Goal: Task Accomplishment & Management: Complete application form

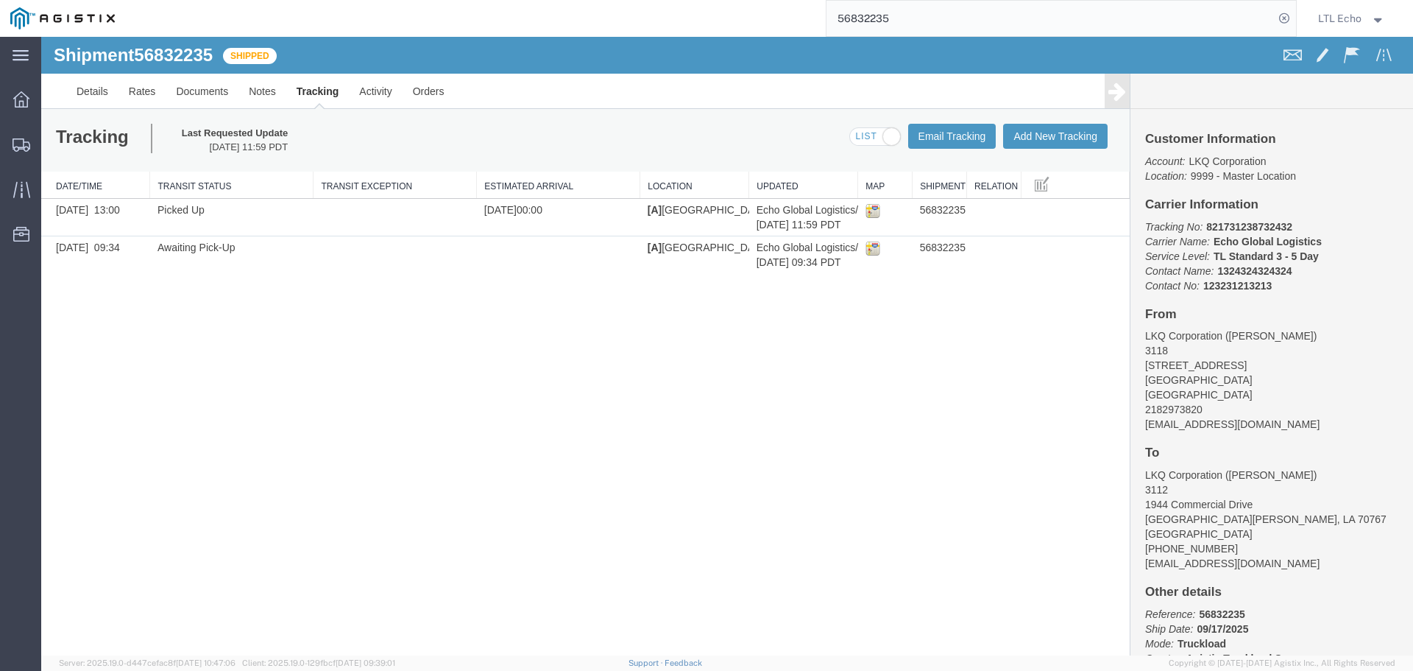
click at [872, 18] on input "56832235" at bounding box center [1051, 18] width 448 height 35
click at [870, 18] on input "56832235" at bounding box center [1051, 18] width 448 height 35
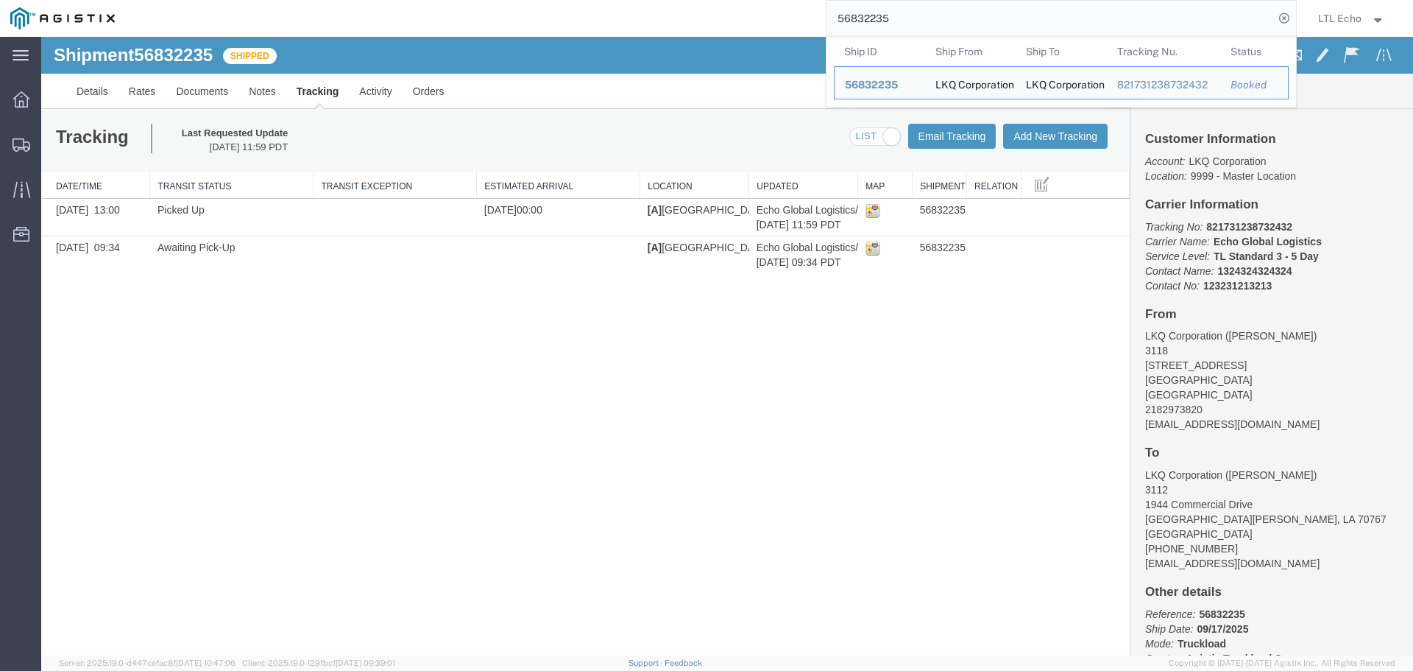
paste input "07649"
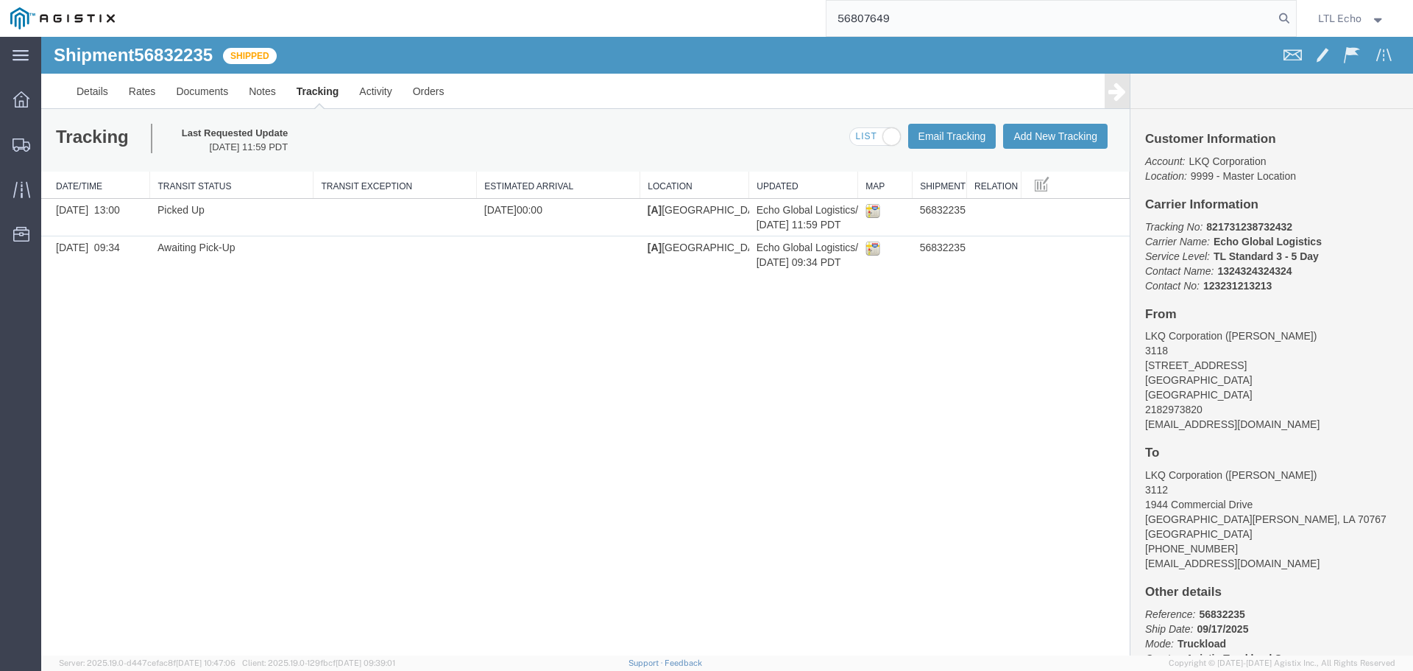
type input "56807649"
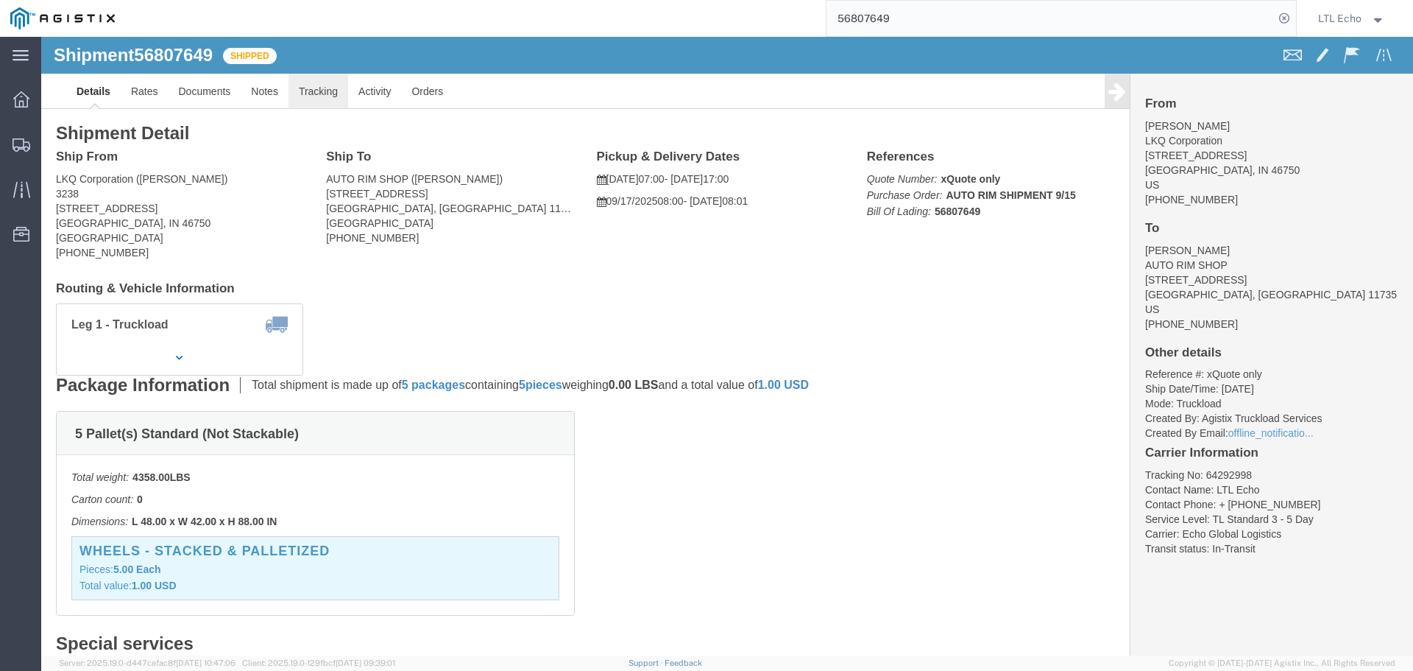
click link "Tracking"
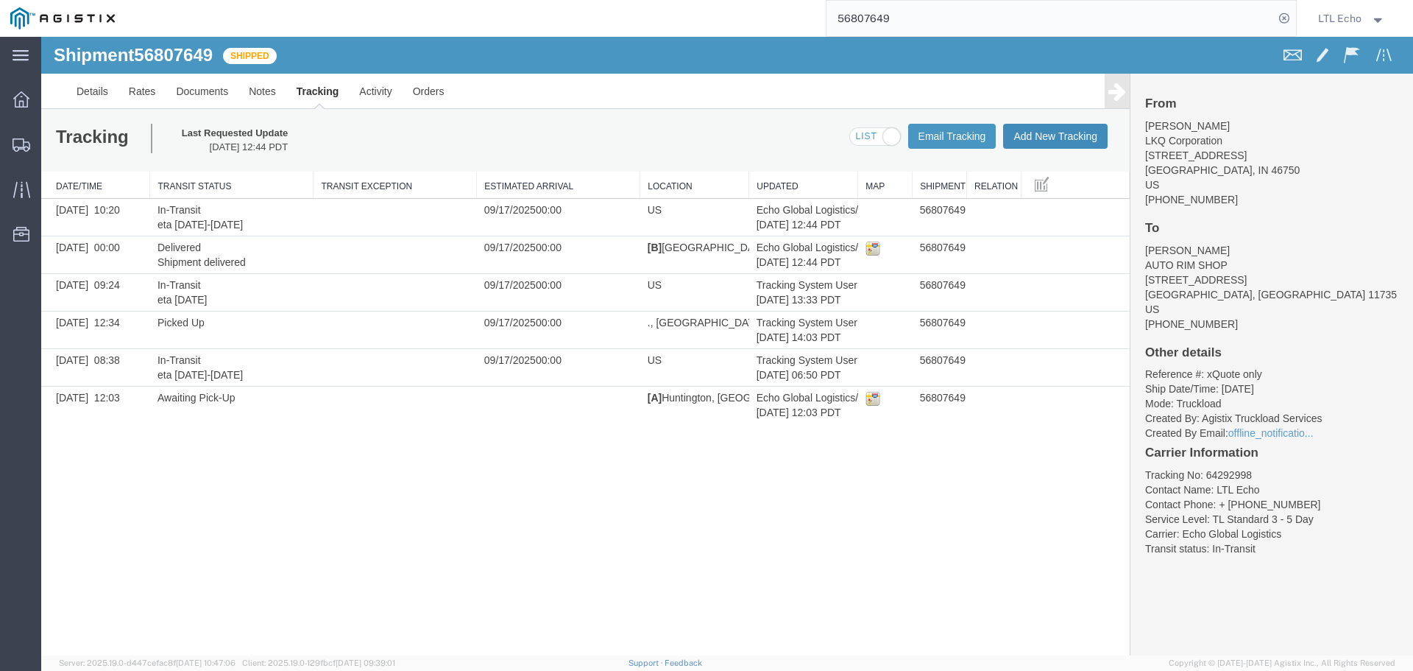
click at [1035, 135] on button "Add New Tracking" at bounding box center [1055, 136] width 105 height 25
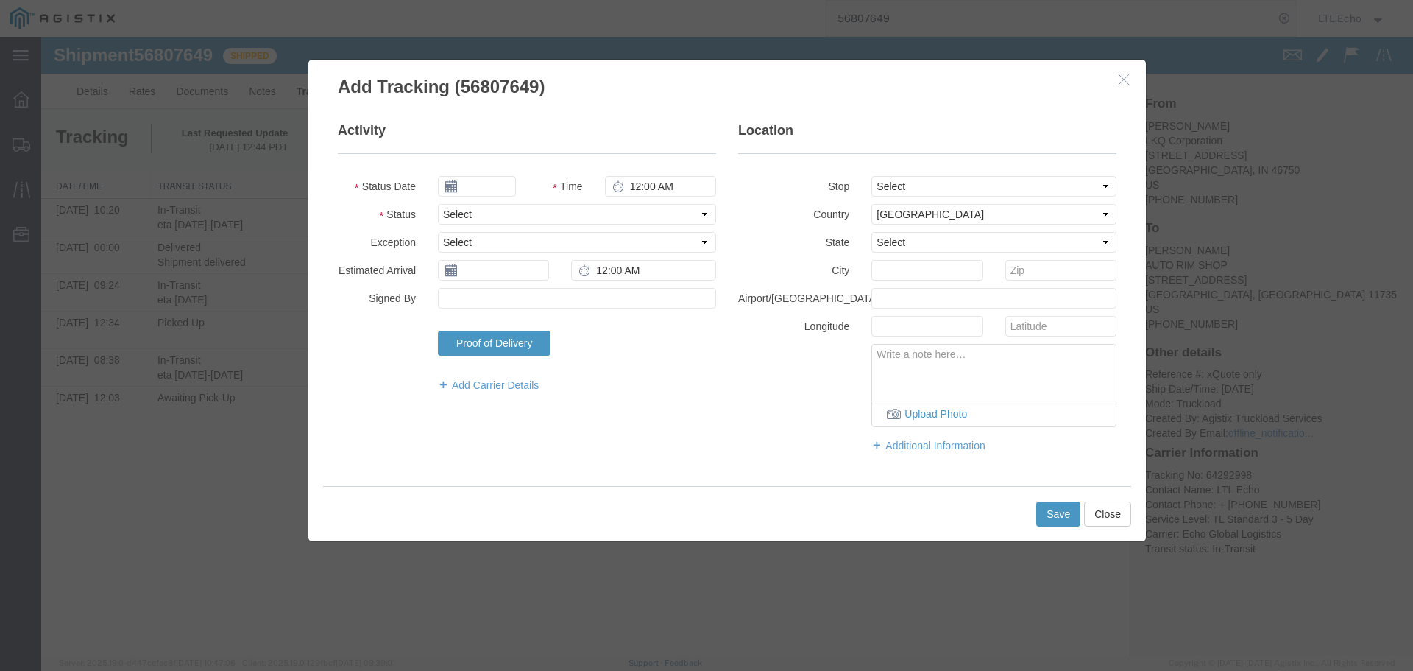
type input "[DATE]"
type input "2:00 PM"
click at [476, 215] on select "Select Arrival Notice Available Arrival Notice Imported Arrive at Delivery Loca…" at bounding box center [577, 214] width 278 height 21
select select "DELIVRED"
click at [476, 214] on select "Select Arrival Notice Available Arrival Notice Imported Arrive at Delivery Loca…" at bounding box center [577, 214] width 278 height 21
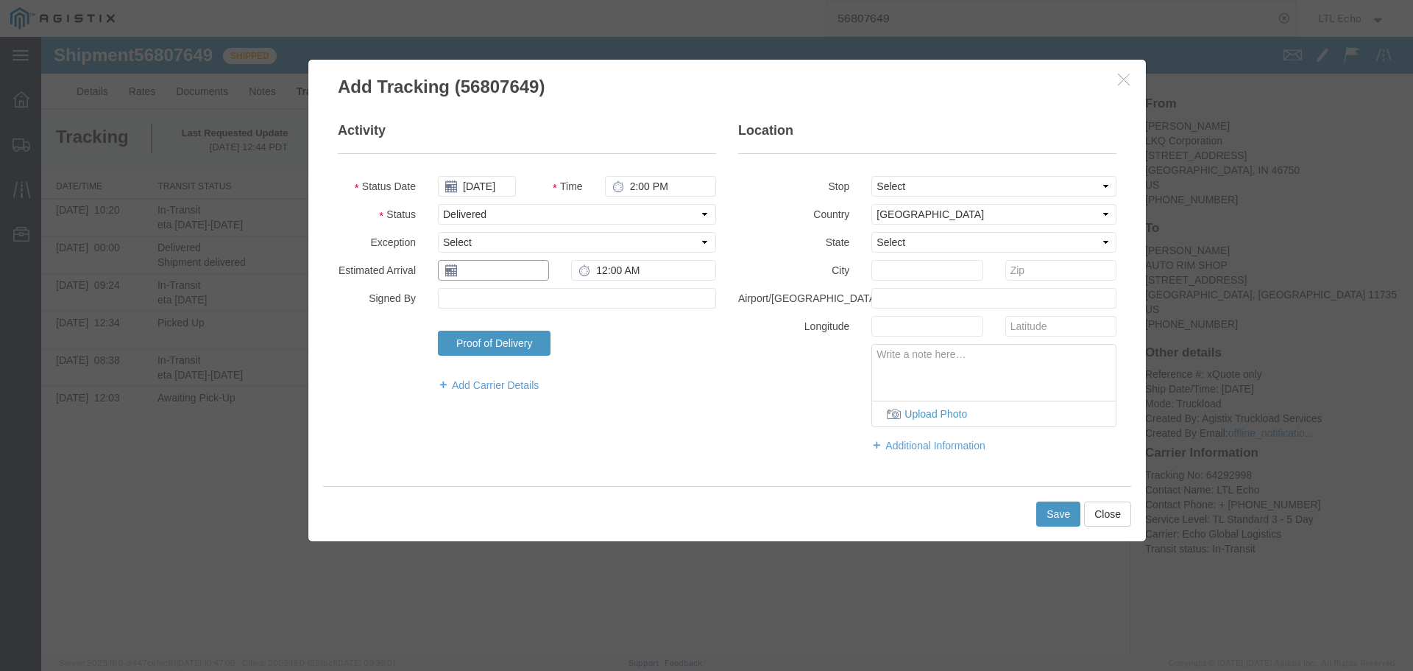
click at [477, 272] on input "text" at bounding box center [493, 270] width 111 height 21
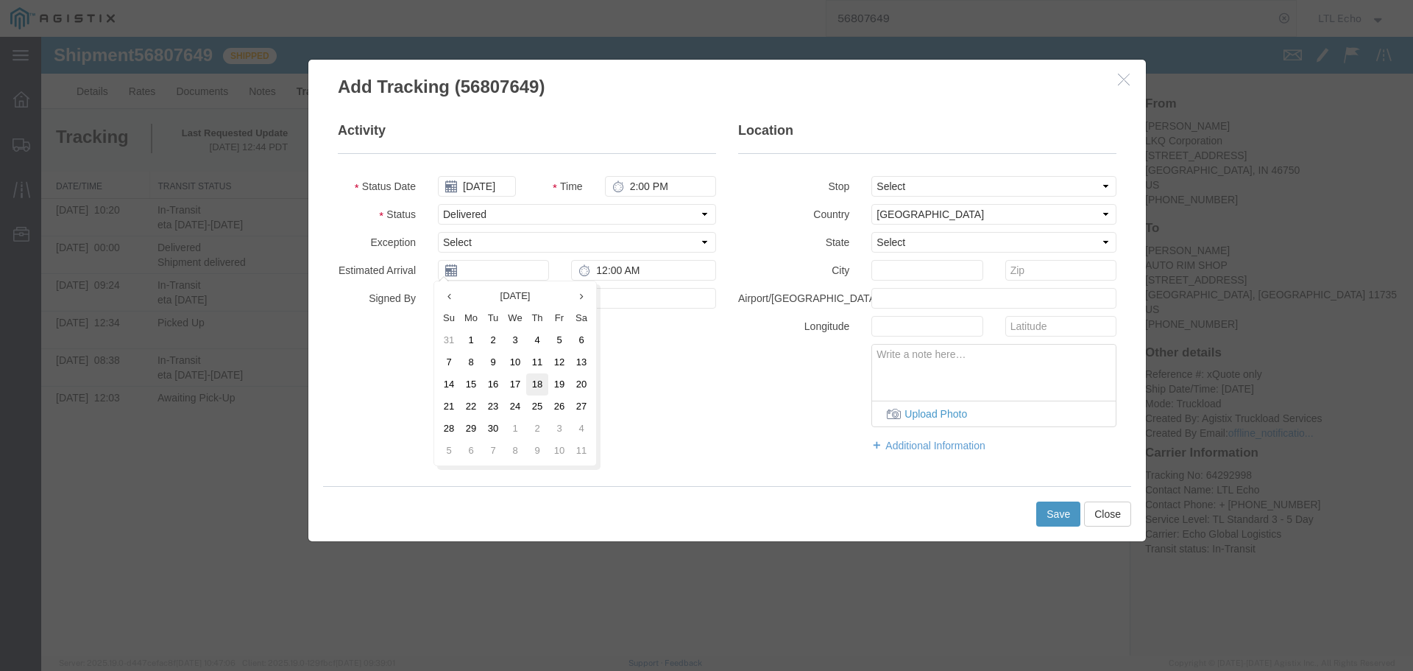
click at [541, 381] on td "18" at bounding box center [537, 384] width 22 height 22
type input "[DATE]"
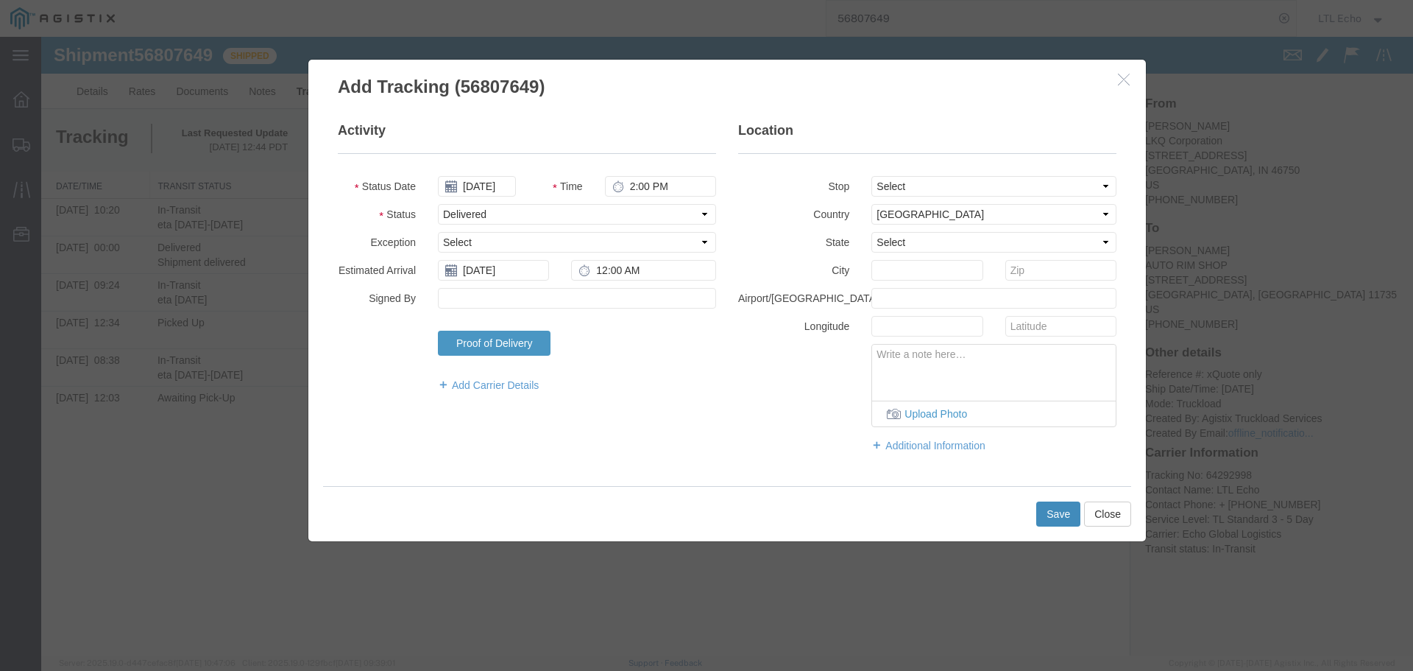
click at [1069, 507] on button "Save" at bounding box center [1059, 513] width 44 height 25
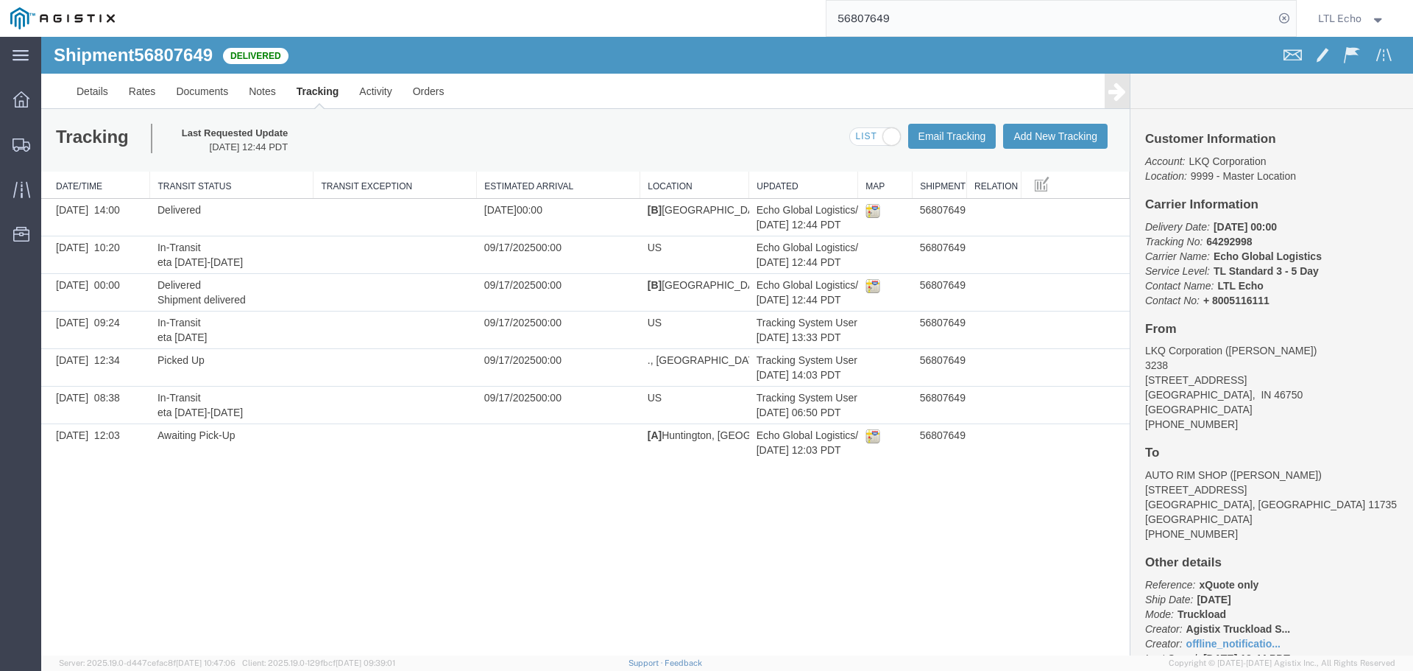
click at [871, 18] on input "56807649" at bounding box center [1051, 18] width 448 height 35
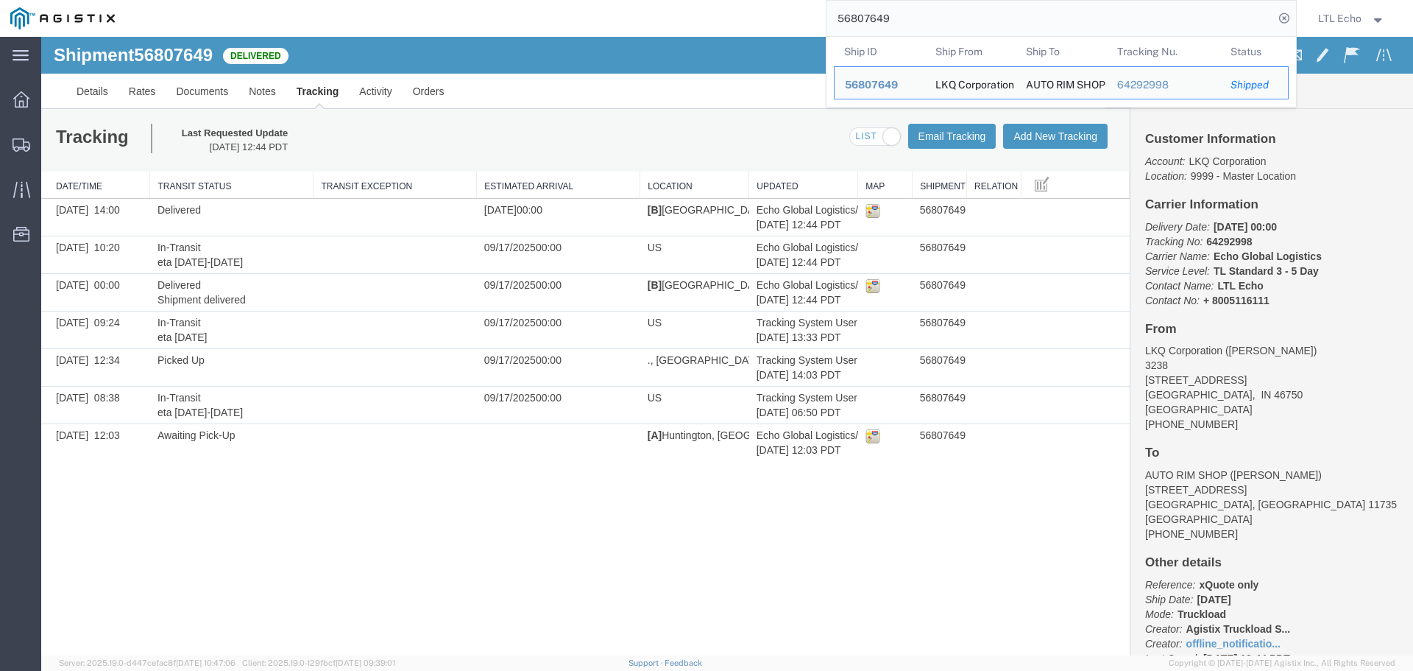
click at [871, 18] on input "56807649" at bounding box center [1051, 18] width 448 height 35
paste input "8434"
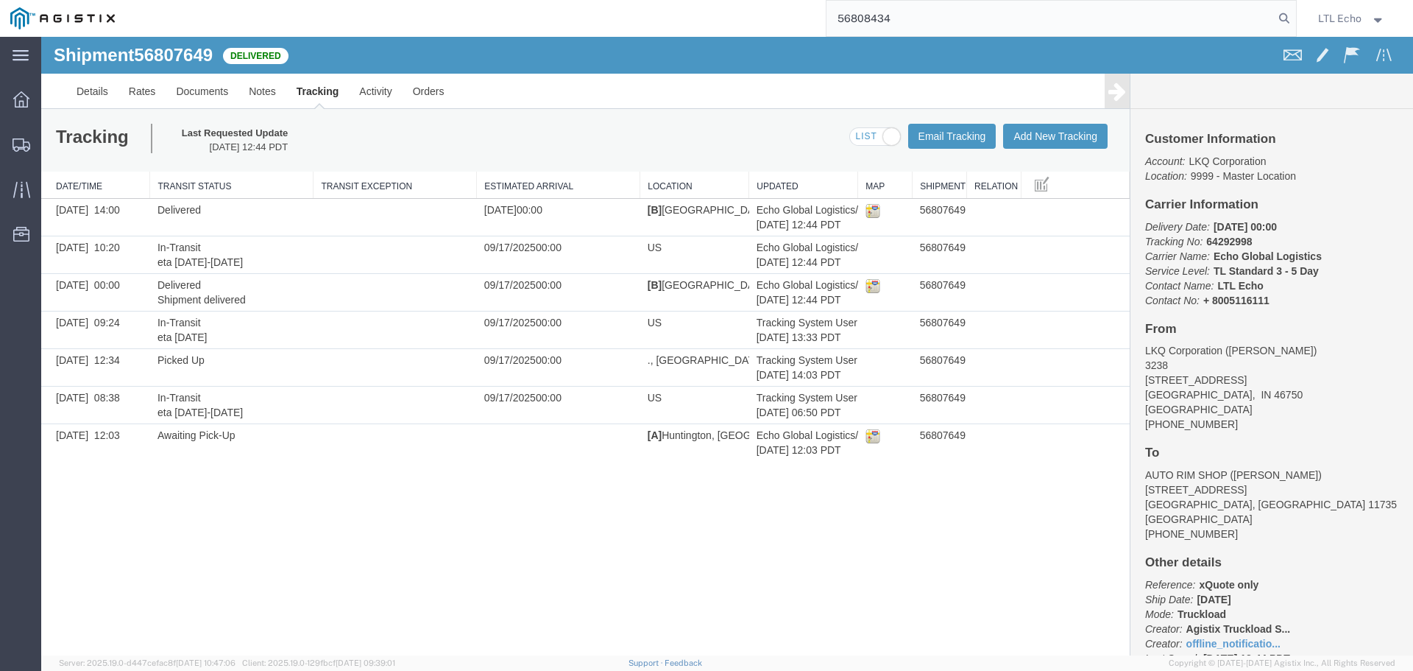
type input "56808434"
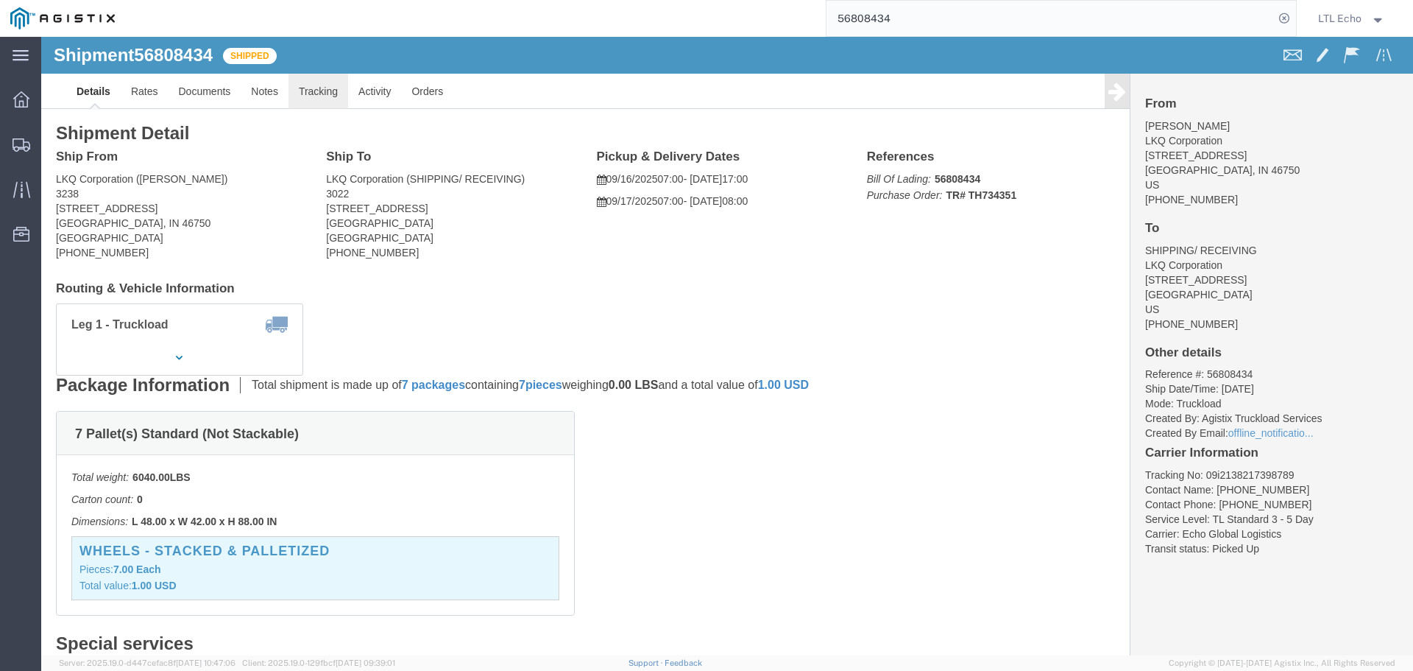
click link "Tracking"
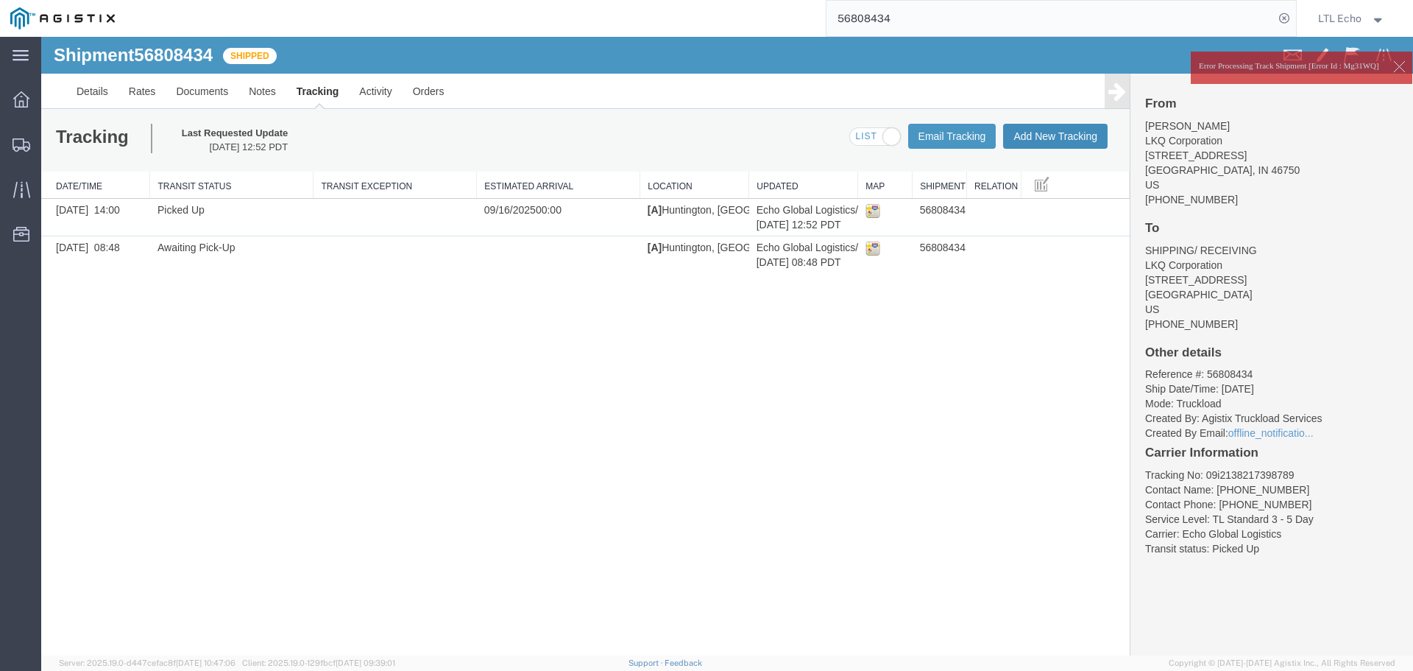
click at [1052, 132] on button "Add New Tracking" at bounding box center [1055, 136] width 105 height 25
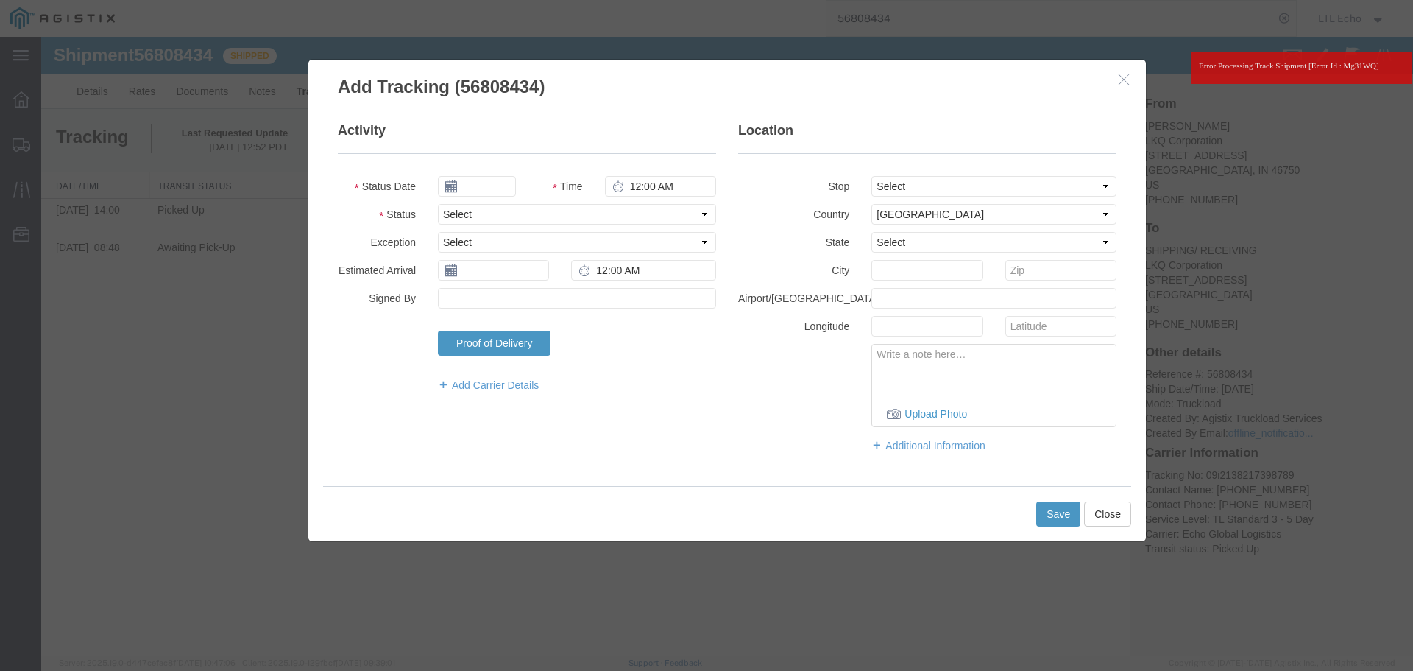
type input "[DATE]"
type input "2:00 PM"
click at [478, 213] on select "Select Arrival Notice Available Arrival Notice Imported Arrive at Delivery Loca…" at bounding box center [577, 214] width 278 height 21
select select "DELIVRED"
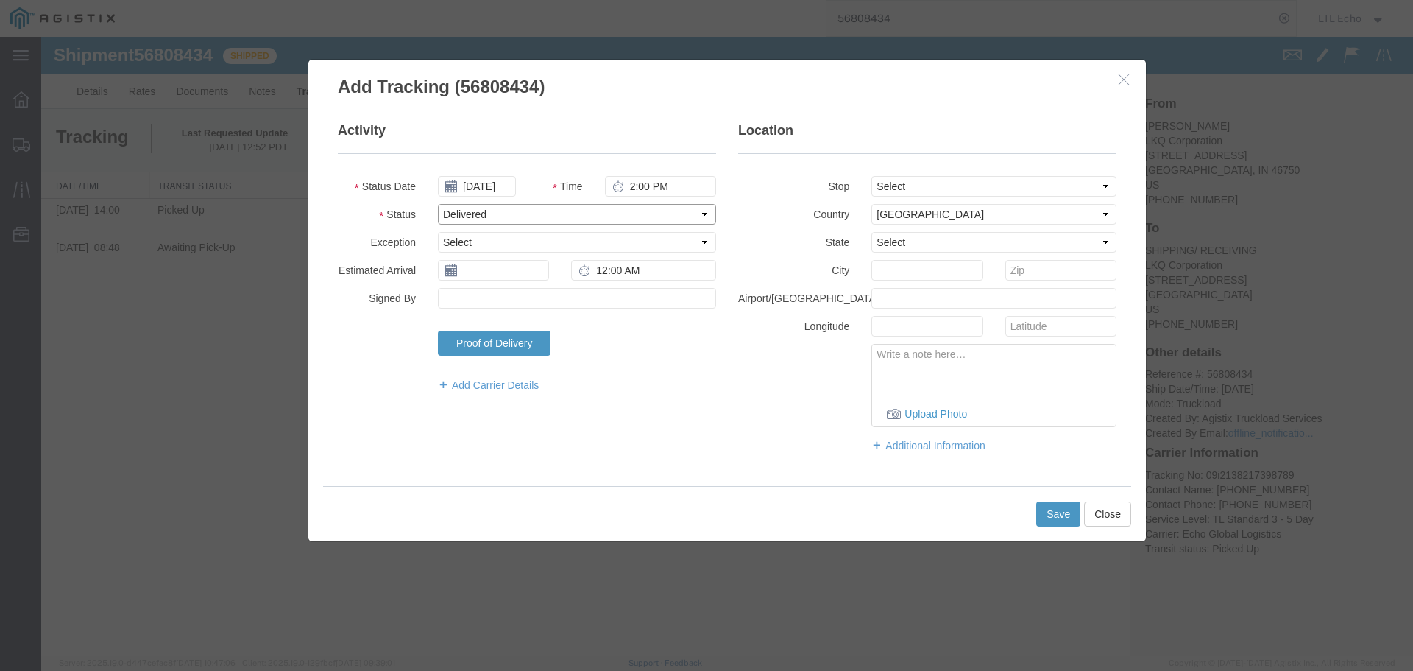
click at [478, 213] on select "Select Arrival Notice Available Arrival Notice Imported Arrive at Delivery Loca…" at bounding box center [577, 214] width 278 height 21
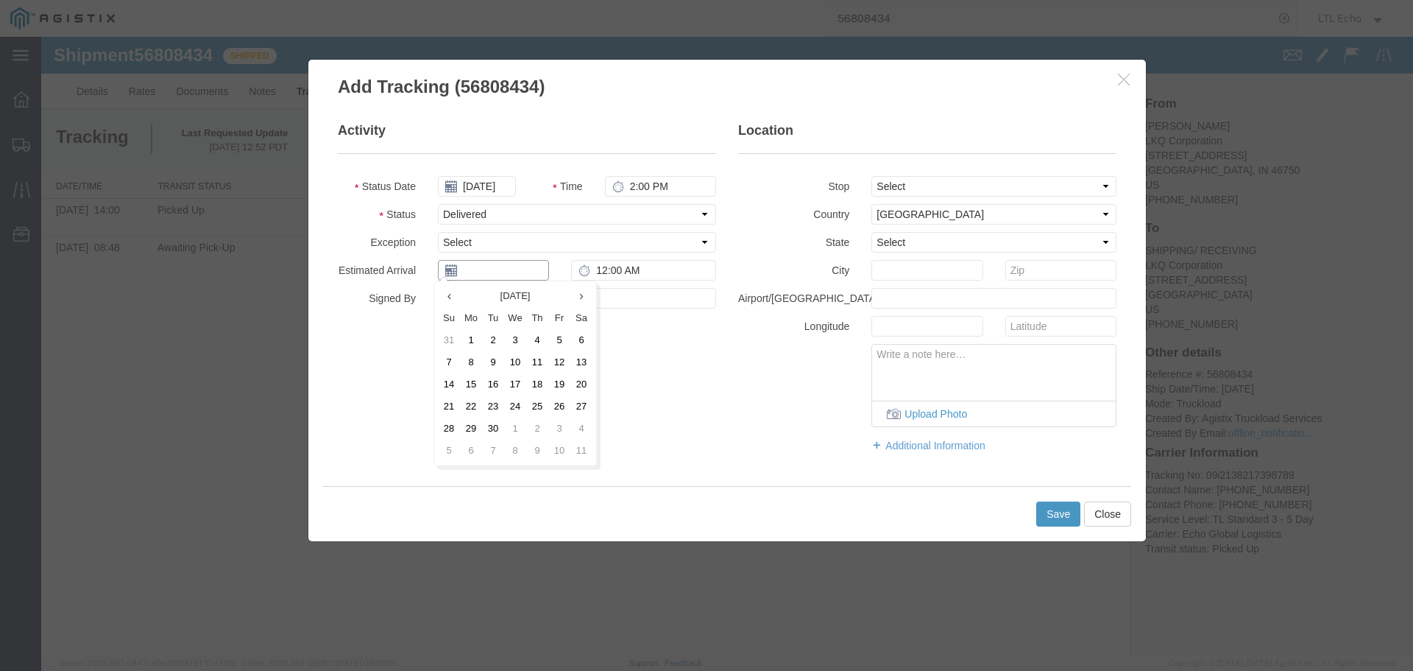
click at [474, 275] on input "text" at bounding box center [493, 270] width 111 height 21
click at [534, 390] on td "18" at bounding box center [537, 384] width 22 height 22
type input "[DATE]"
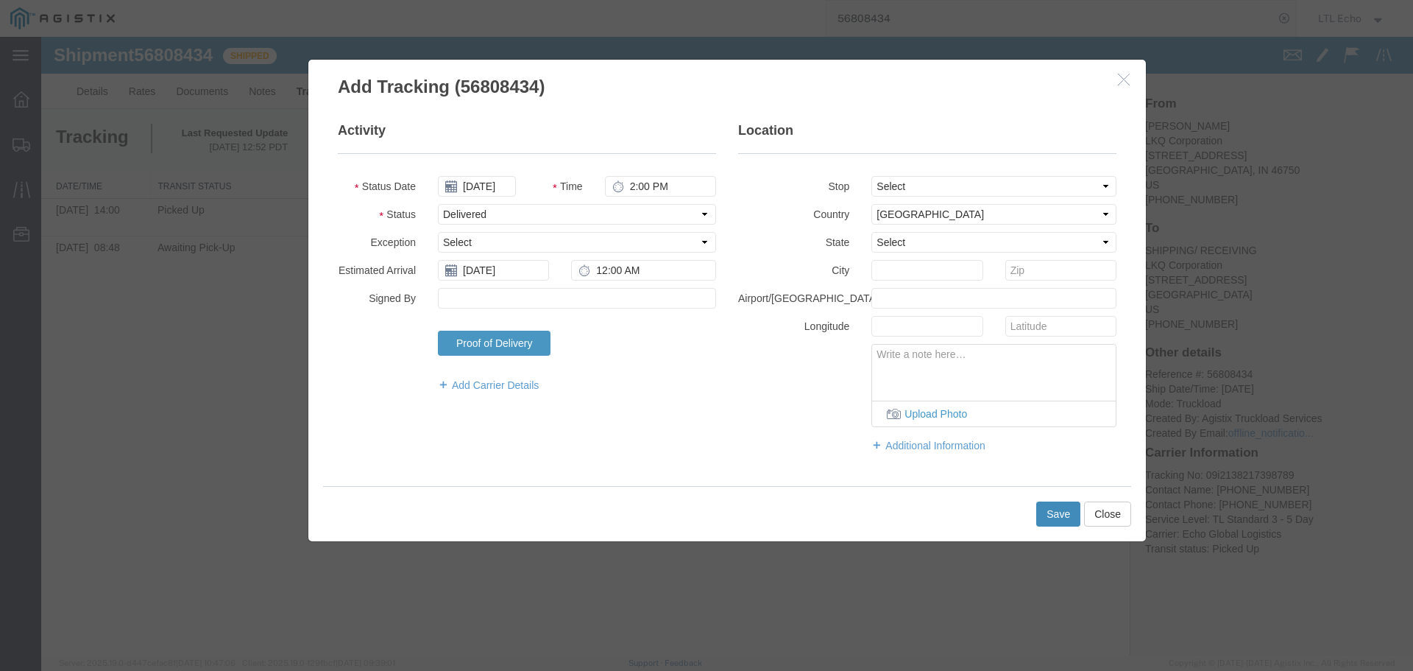
click at [1061, 510] on button "Save" at bounding box center [1059, 513] width 44 height 25
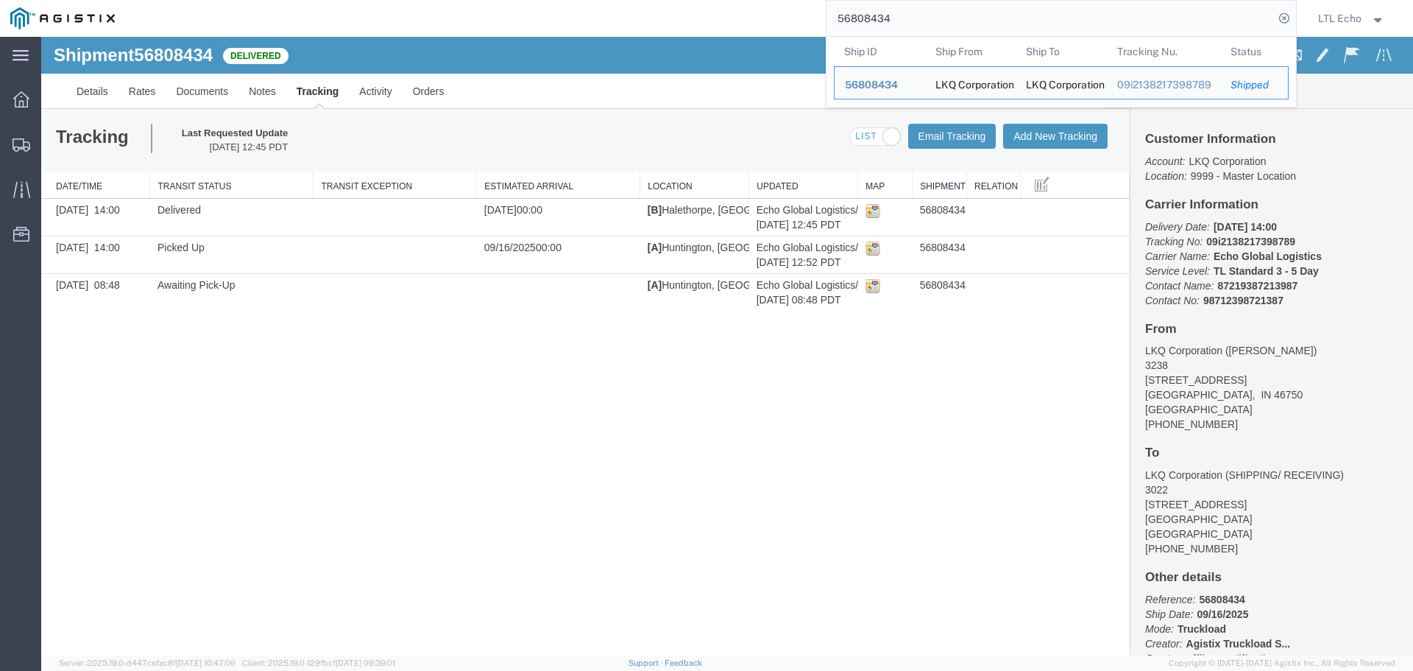
click at [850, 16] on input "56808434" at bounding box center [1051, 18] width 448 height 35
paste input "712988"
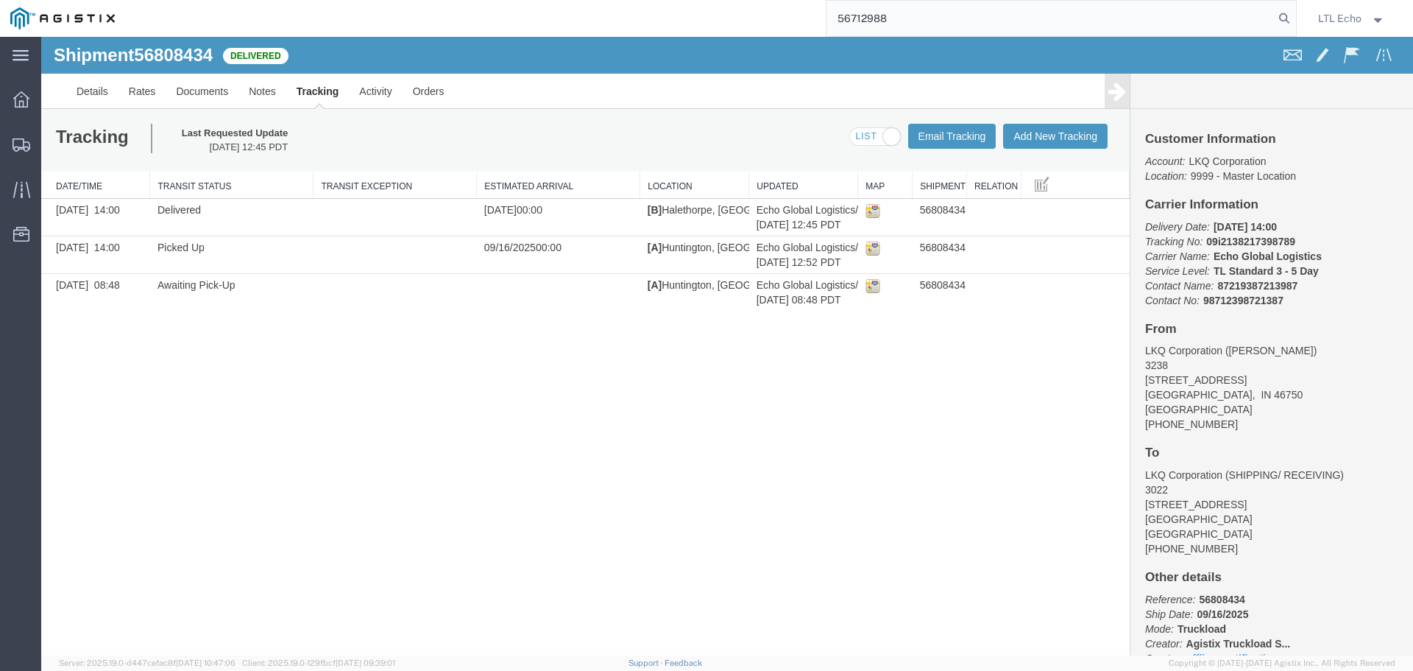
type input "56712988"
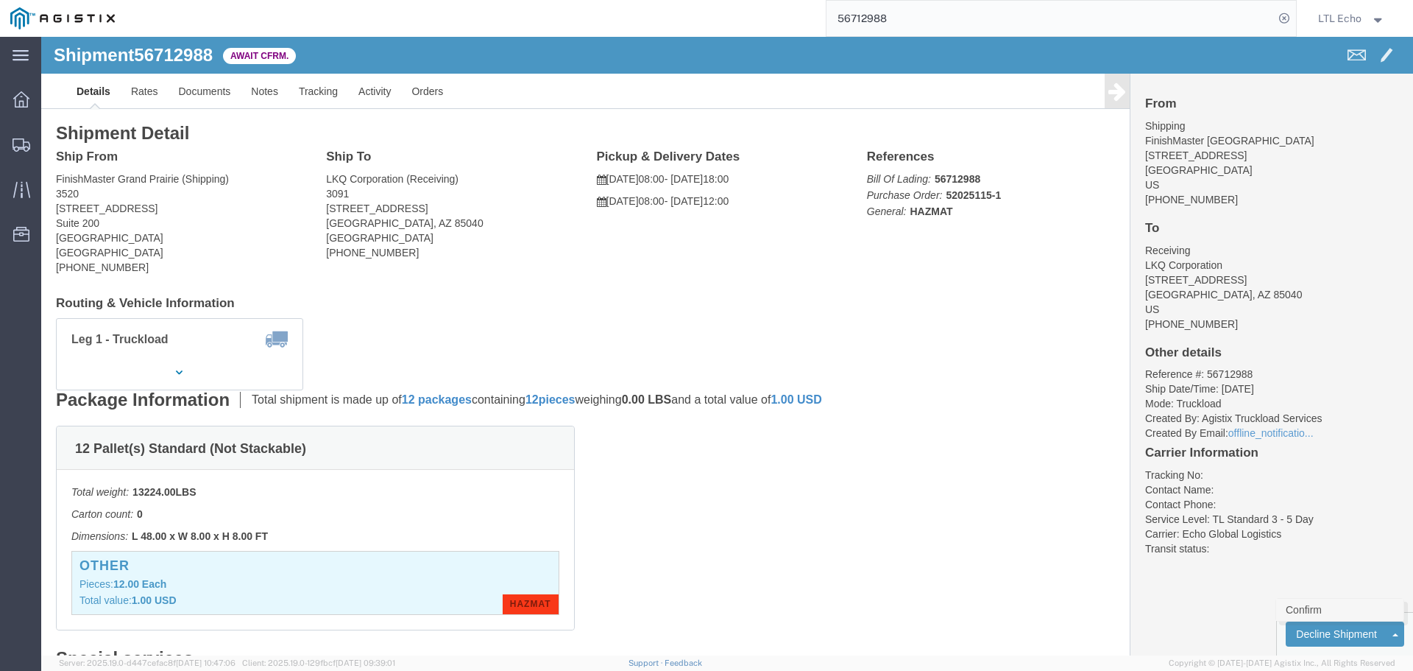
click link "Confirm"
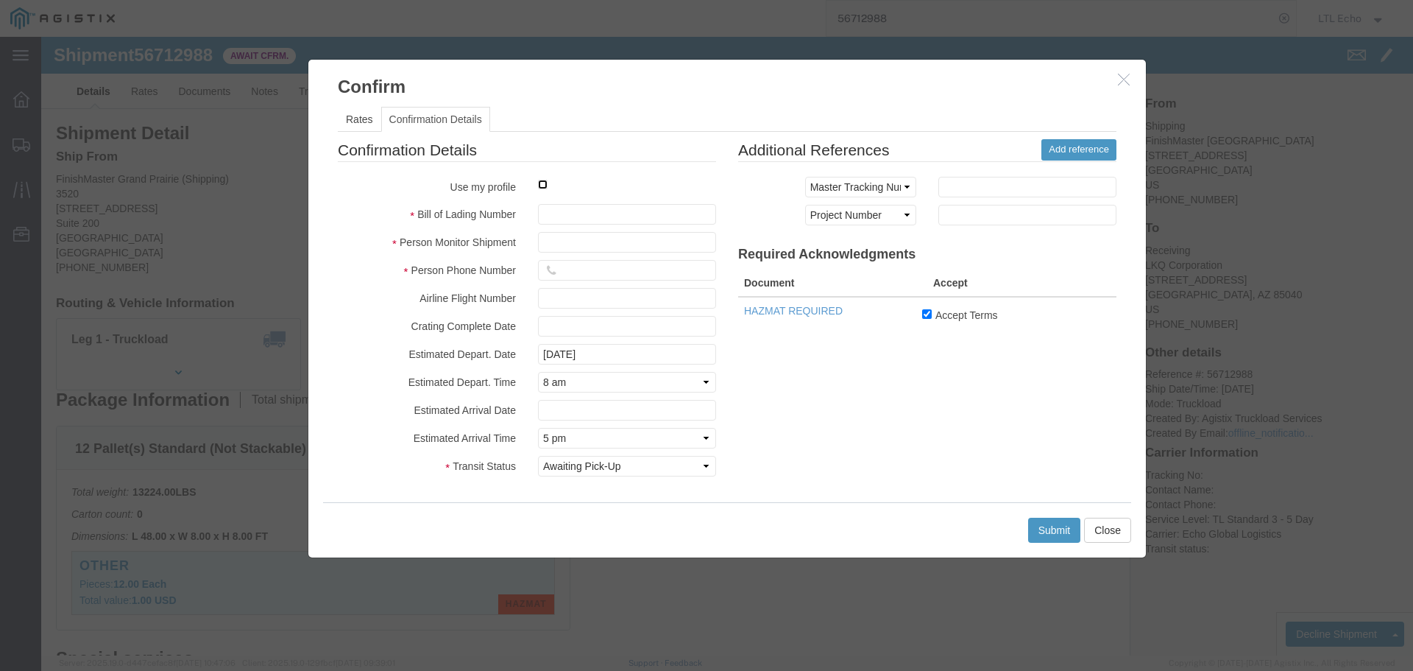
click input "checkbox"
checkbox input "true"
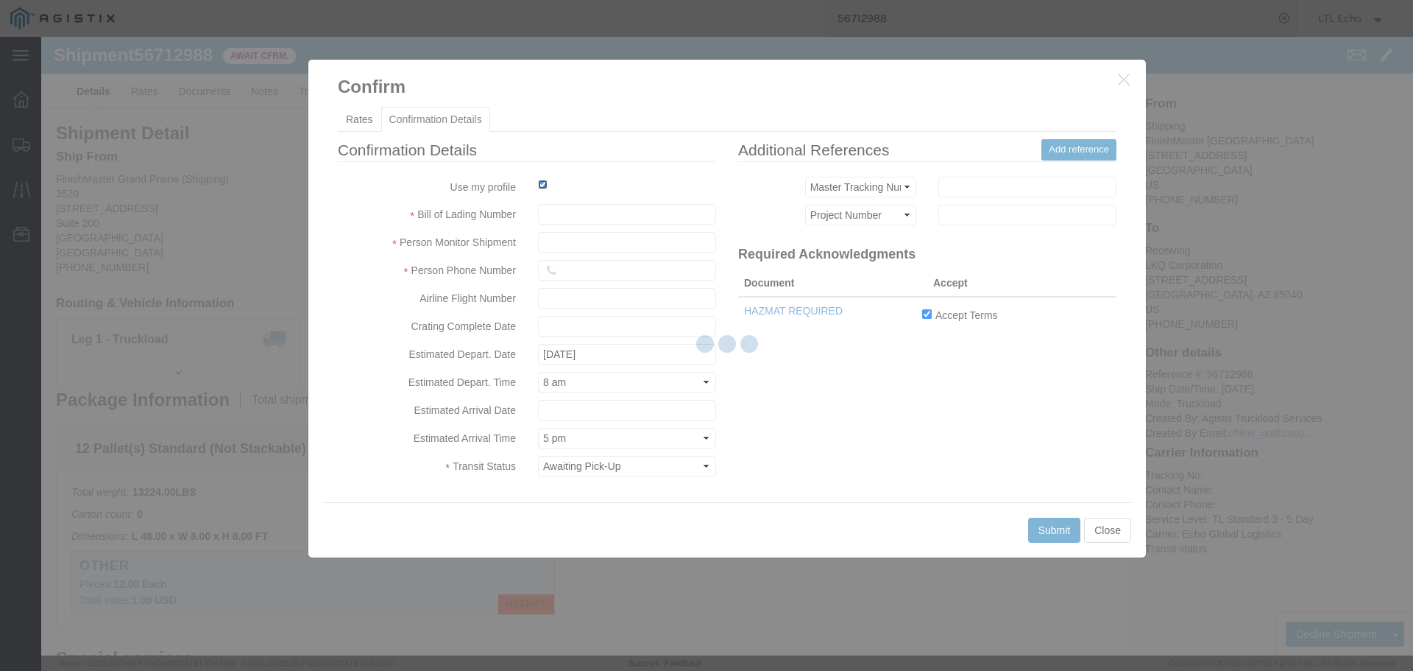
type input "LTL Echo"
type input "+ 8005116111"
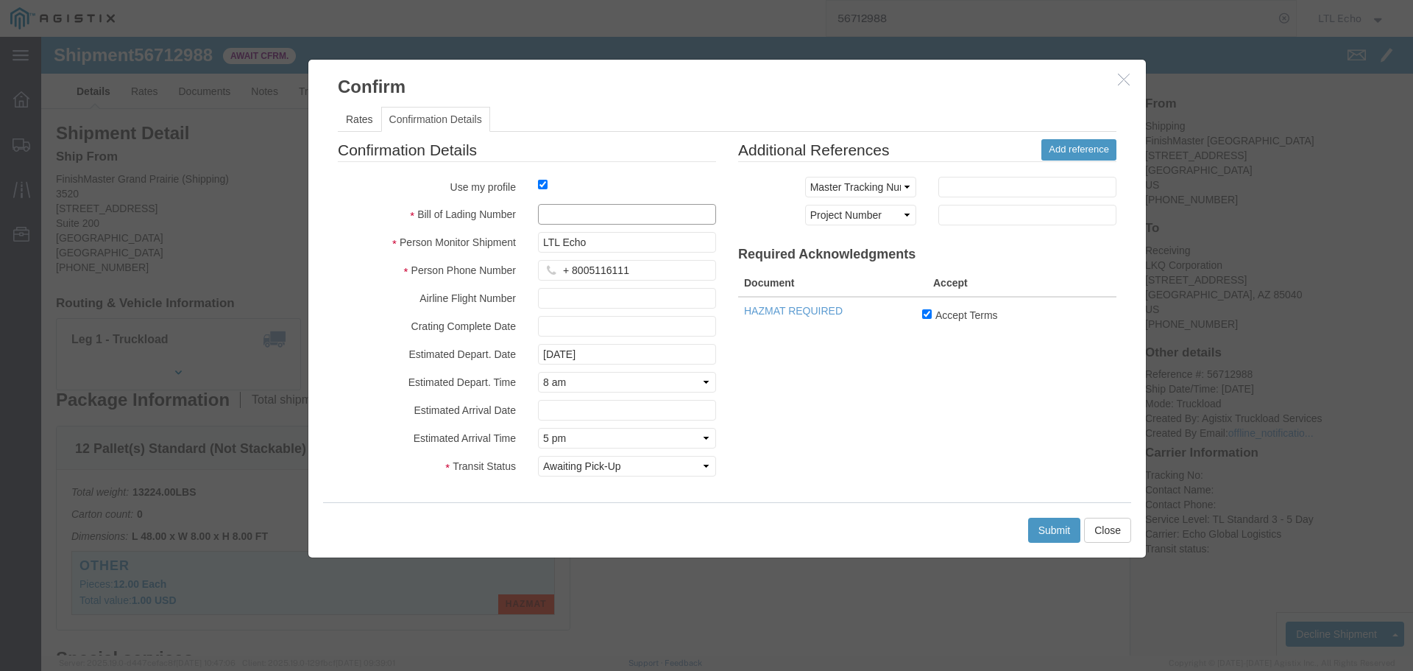
click input "text"
paste input "64171811"
type input "64171811"
click button "Submit"
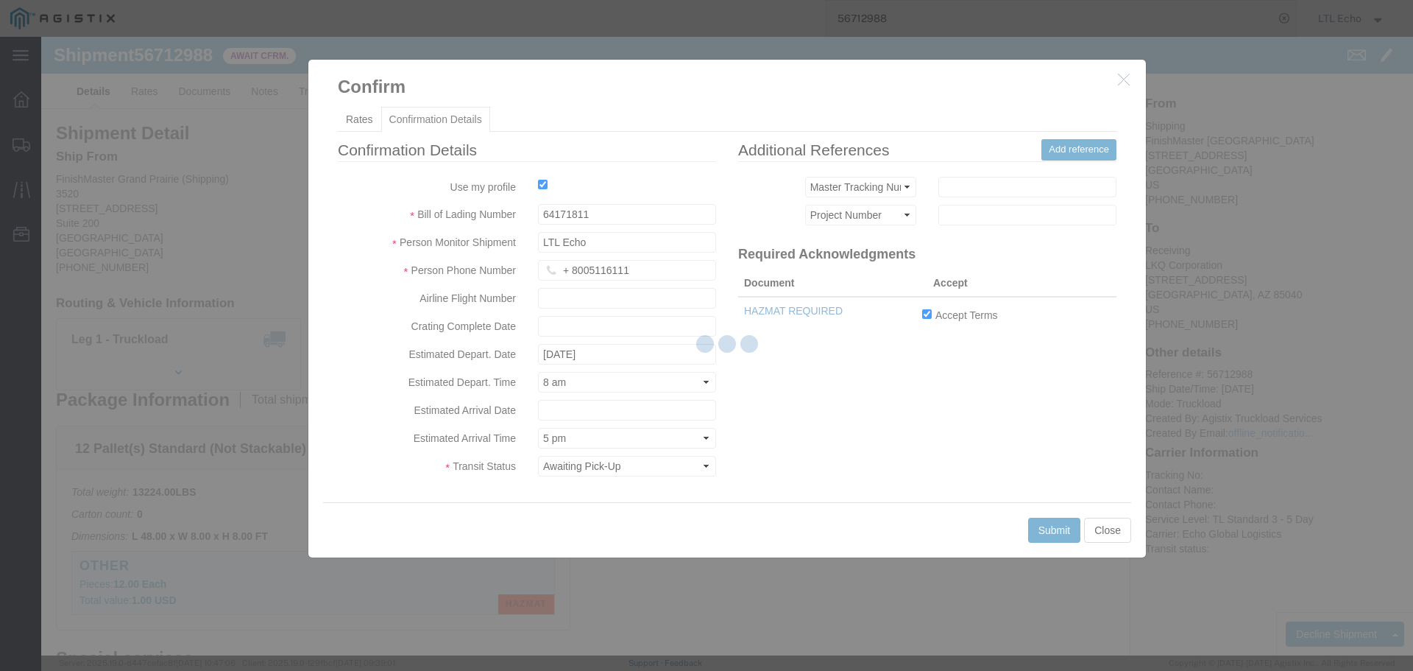
drag, startPoint x: 955, startPoint y: 545, endPoint x: 994, endPoint y: 546, distance: 39.0
click at [955, 545] on div at bounding box center [727, 346] width 1372 height 618
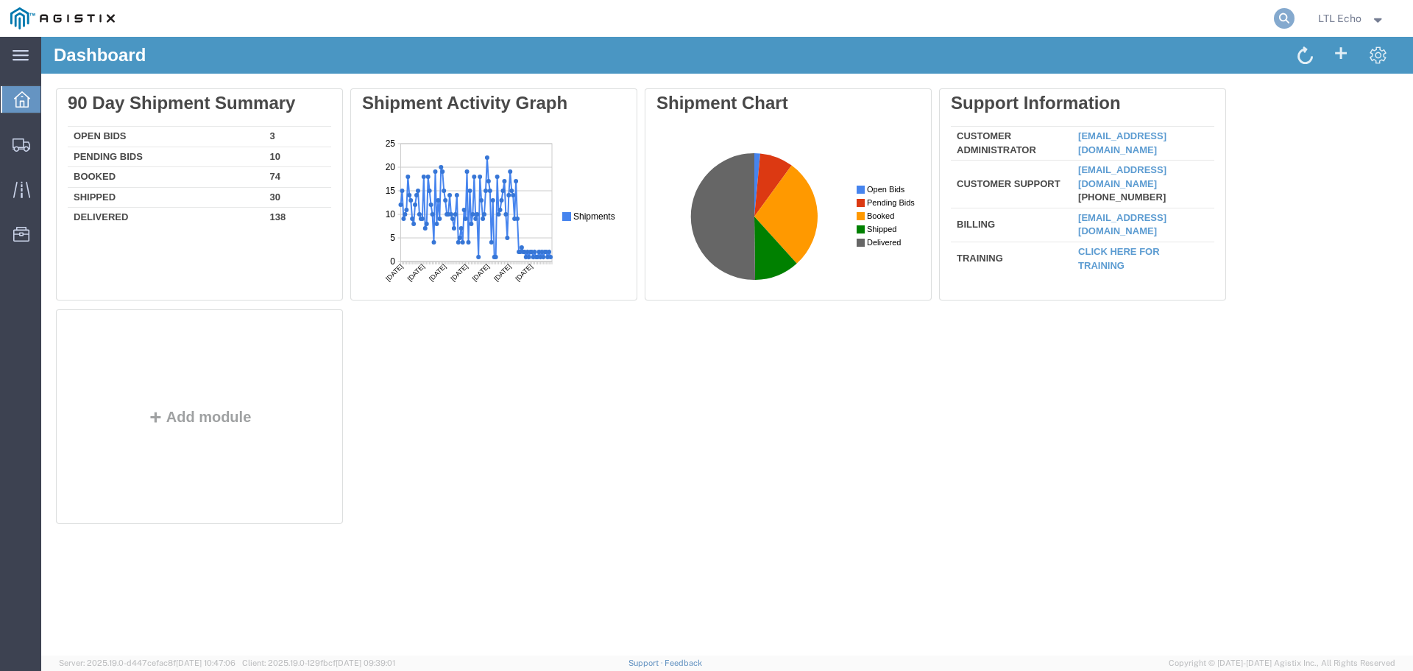
click at [1283, 20] on icon at bounding box center [1284, 18] width 21 height 21
click at [935, 23] on input "search" at bounding box center [1051, 18] width 448 height 35
click at [929, 16] on input "search" at bounding box center [1051, 18] width 448 height 35
paste input "56712988"
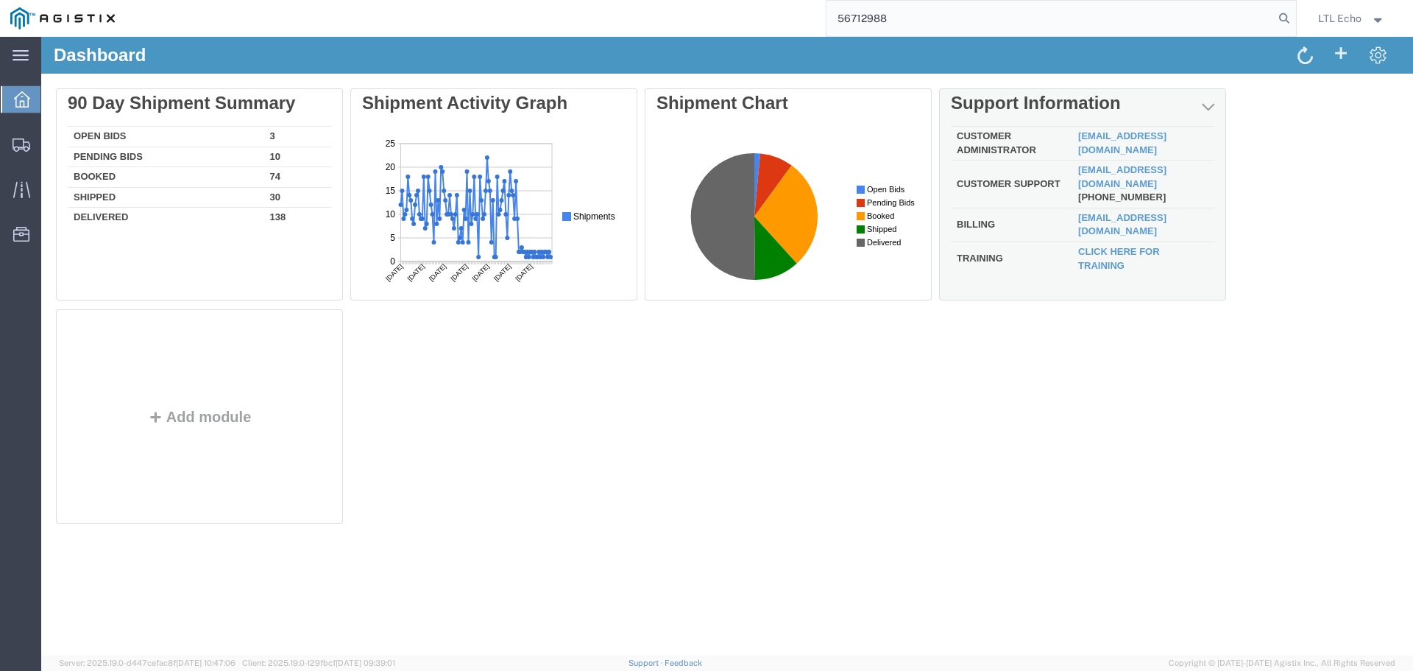
type input "56712988"
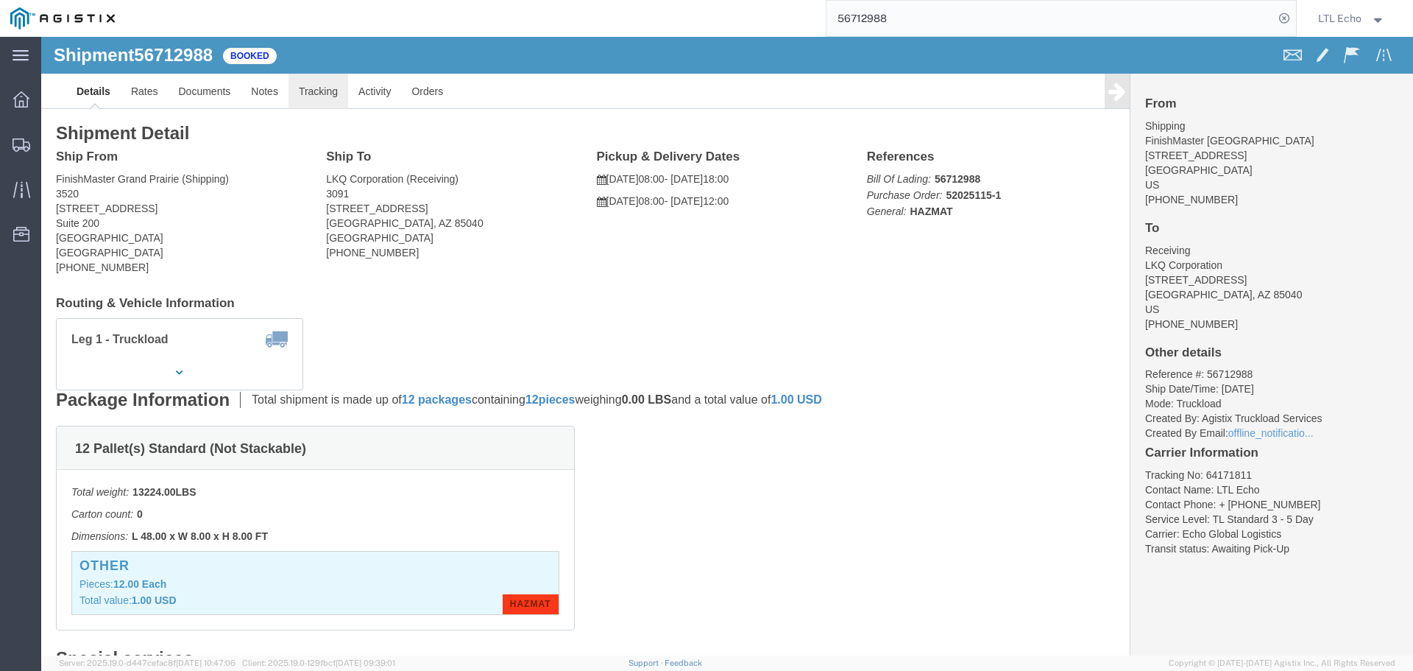
click link "Tracking"
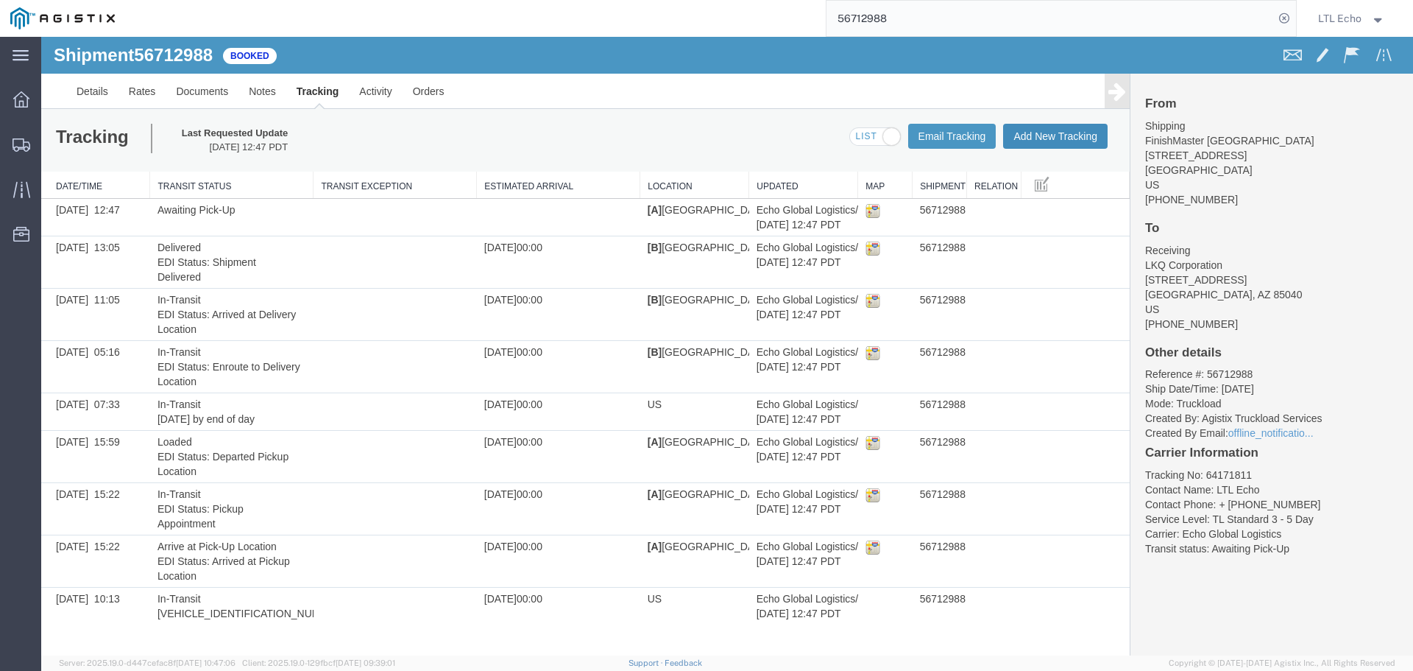
click at [1039, 141] on button "Add New Tracking" at bounding box center [1055, 136] width 105 height 25
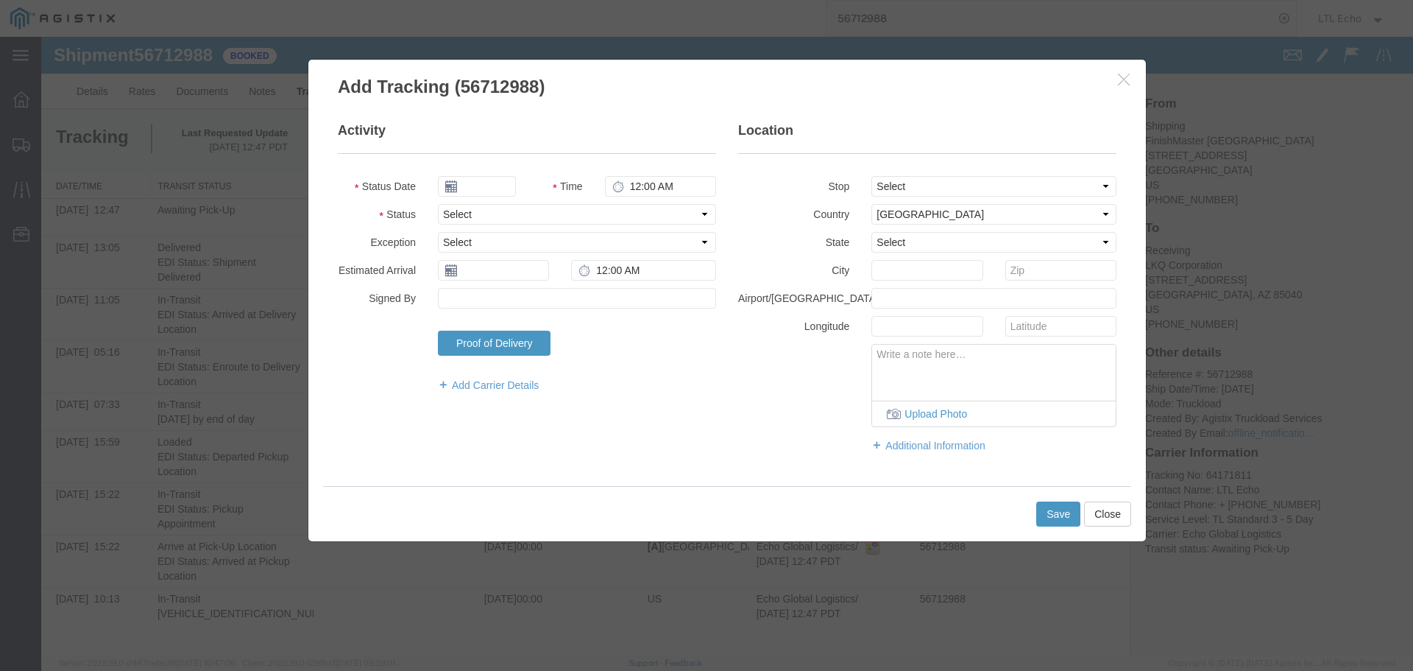
type input "[DATE]"
type input "2:00 PM"
click at [500, 216] on select "Select Arrival Notice Available Arrival Notice Imported Arrive at Delivery Loca…" at bounding box center [577, 214] width 278 height 21
select select "DELIVRED"
click at [500, 215] on select "Select Arrival Notice Available Arrival Notice Imported Arrive at Delivery Loca…" at bounding box center [577, 214] width 278 height 21
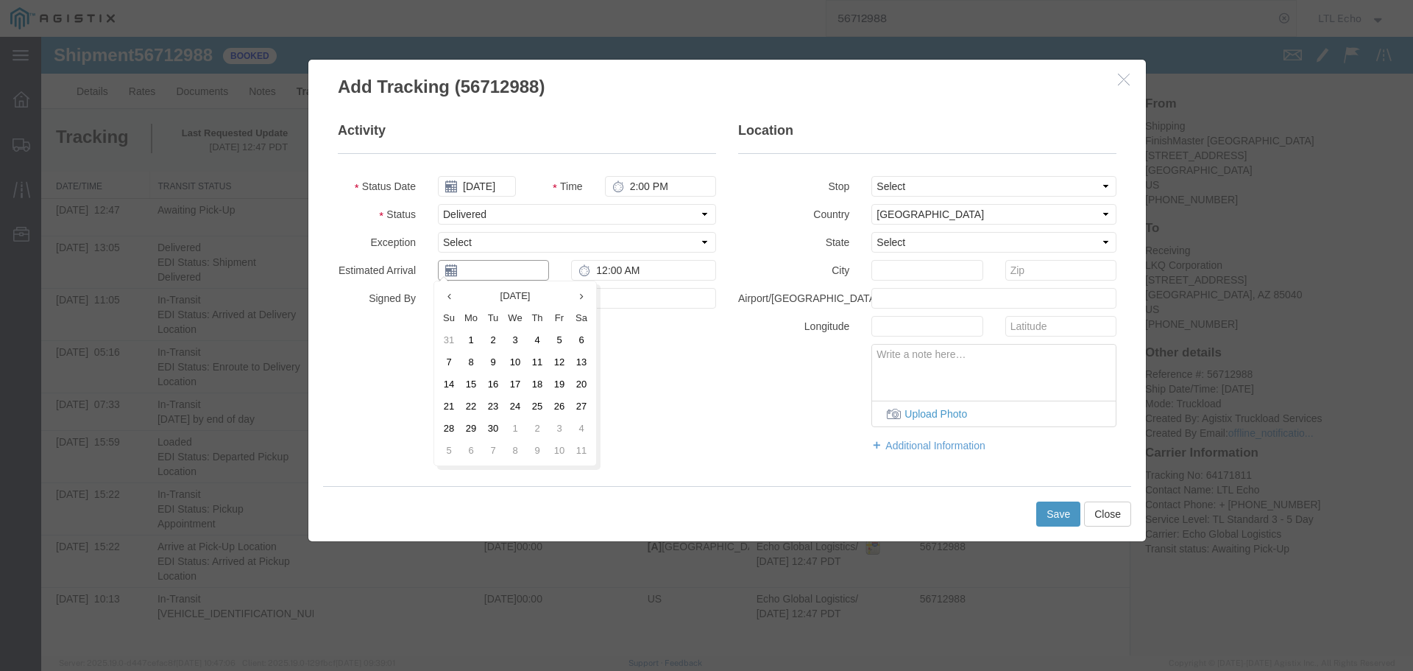
click at [475, 275] on input "text" at bounding box center [493, 270] width 111 height 21
click at [529, 356] on td "11" at bounding box center [537, 362] width 22 height 22
type input "09/11/2025"
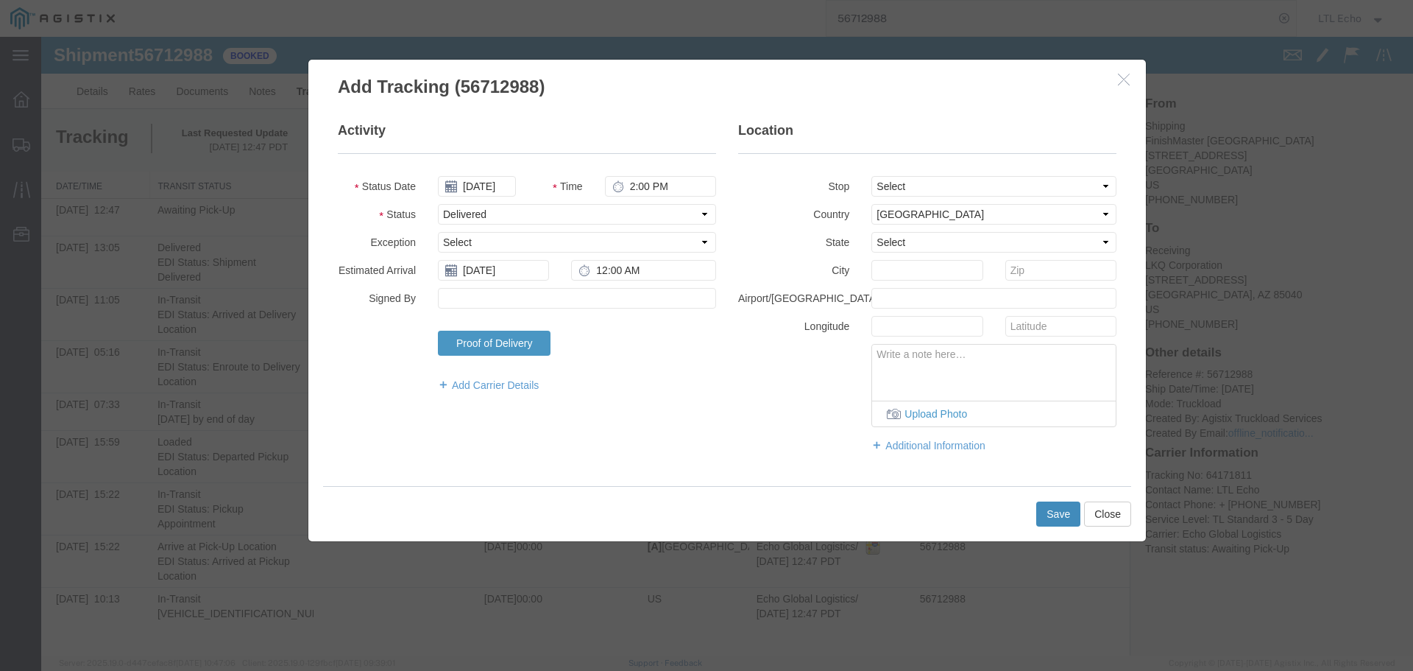
click at [1050, 511] on button "Save" at bounding box center [1059, 513] width 44 height 25
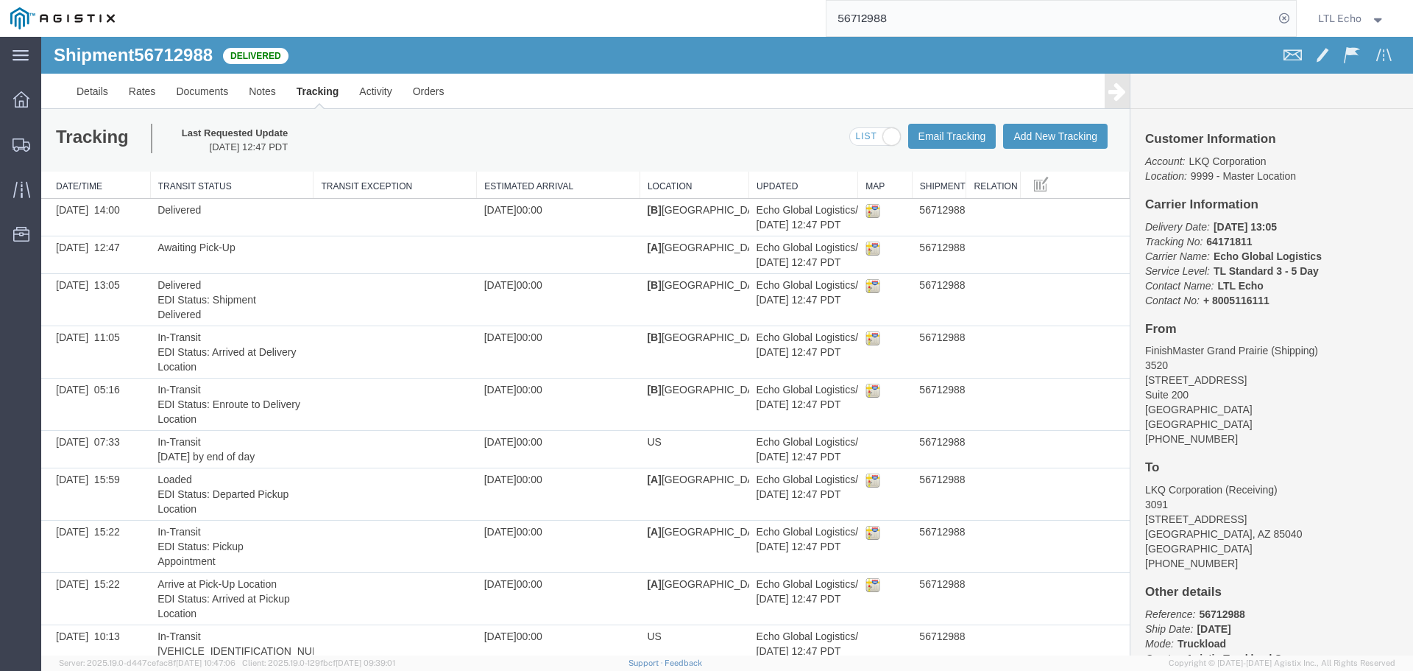
click at [864, 13] on input "56712988" at bounding box center [1051, 18] width 448 height 35
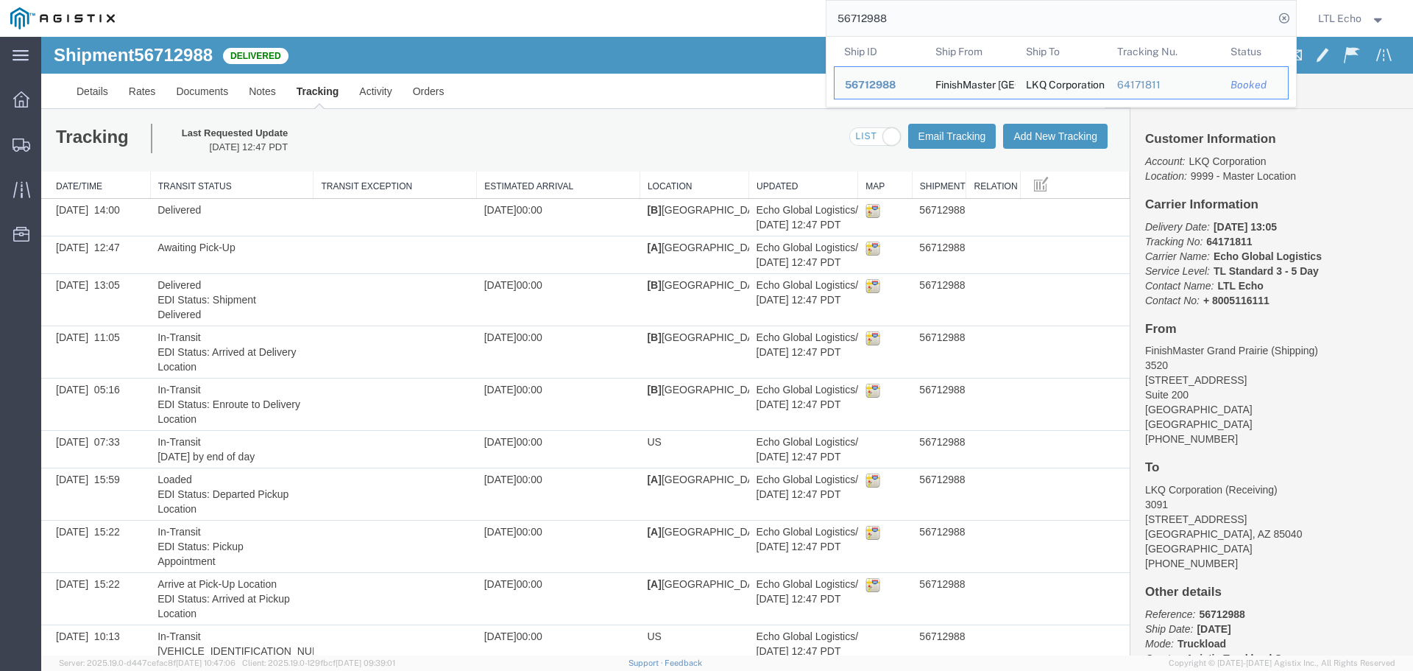
click at [864, 13] on input "56712988" at bounding box center [1051, 18] width 448 height 35
paste input "838201"
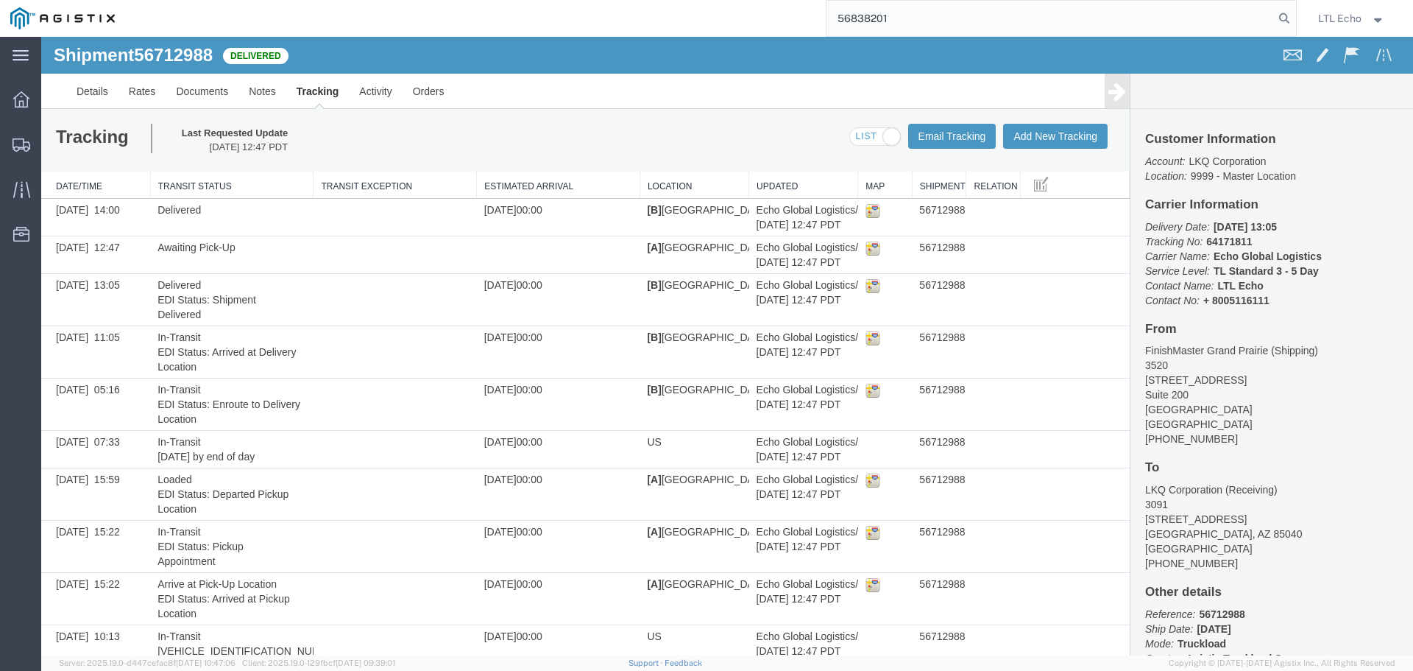
type input "56838201"
